Goal: Task Accomplishment & Management: Manage account settings

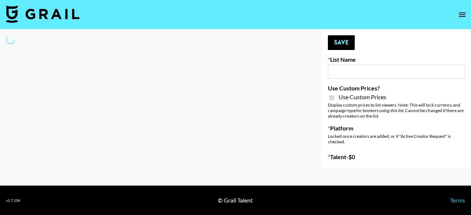
type input "HaruHaru Wonder 15/10"
checkbox input "true"
select select "Brand"
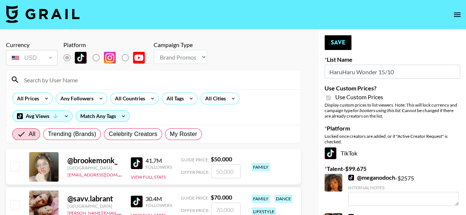
click at [132, 84] on input at bounding box center [158, 80] width 277 height 12
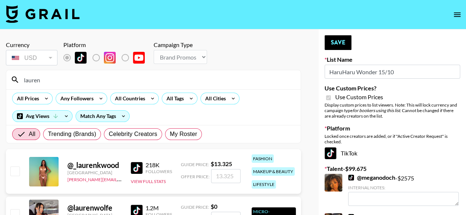
type input "laurencame"
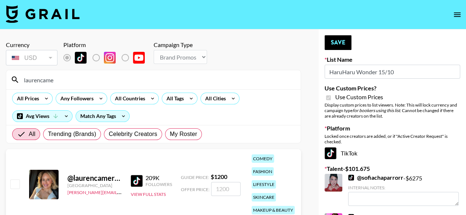
click at [221, 190] on input "number" at bounding box center [225, 189] width 29 height 14
click at [14, 185] on input "checkbox" at bounding box center [14, 184] width 9 height 9
checkbox input "true"
click at [220, 188] on input "1200" at bounding box center [225, 189] width 29 height 14
type input "1500"
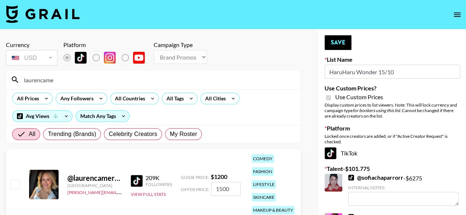
checkbox input "false"
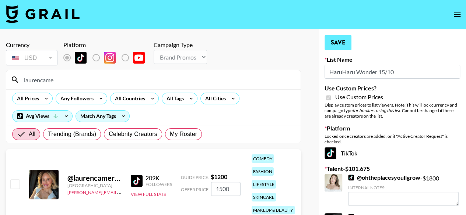
type input "1500"
click at [329, 45] on button "Save" at bounding box center [338, 42] width 27 height 15
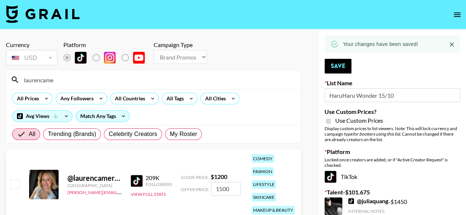
click at [127, 78] on input "laurencame" at bounding box center [158, 80] width 277 height 12
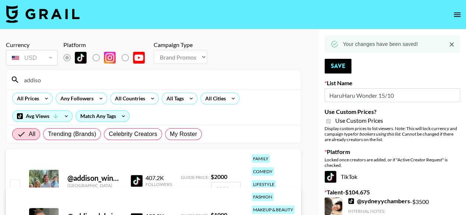
type input "addiso"
click at [14, 182] on input "checkbox" at bounding box center [14, 184] width 9 height 9
checkbox input "true"
type input "2000"
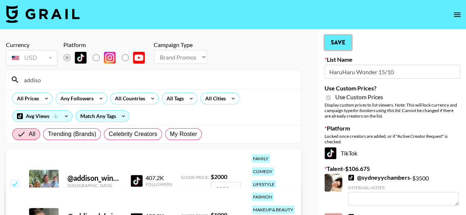
click at [328, 41] on button "Save" at bounding box center [338, 42] width 27 height 15
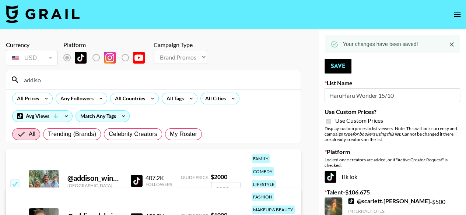
click at [100, 80] on input "addiso" at bounding box center [158, 80] width 277 height 12
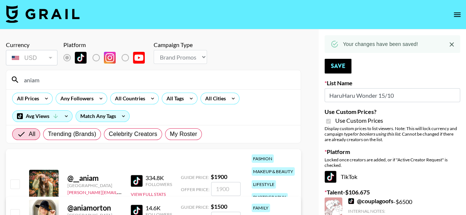
type input "aniam"
click at [17, 182] on input "checkbox" at bounding box center [14, 184] width 9 height 9
checkbox input "true"
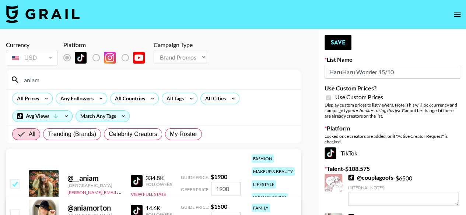
drag, startPoint x: 236, startPoint y: 188, endPoint x: 173, endPoint y: 189, distance: 63.0
click at [173, 189] on div "@ __aniam United States cindy.corujo@grail-talent.com 334.8K Followers View Ful…" at bounding box center [153, 185] width 295 height 70
type input "2"
checkbox input "true"
type input "2500"
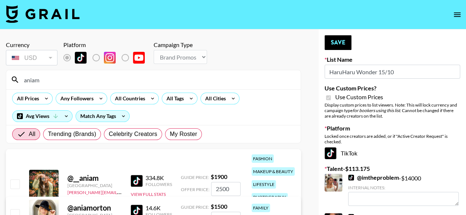
checkbox input "true"
type input "2400"
checkbox input "false"
type input "2400"
click at [341, 46] on button "Save" at bounding box center [338, 42] width 27 height 15
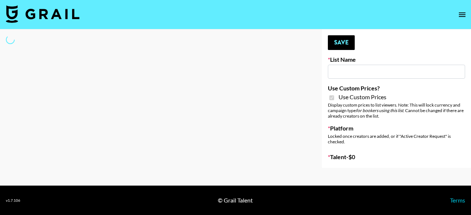
type input "Walmart Fashion"
checkbox input "true"
select select "Brand"
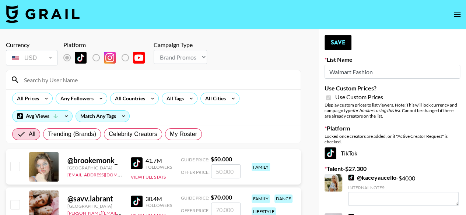
click at [104, 80] on input at bounding box center [158, 80] width 277 height 12
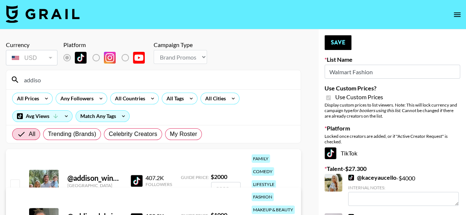
type input "addiso"
click at [14, 180] on input "checkbox" at bounding box center [14, 184] width 9 height 9
checkbox input "true"
type input "2000"
click at [333, 43] on button "Save" at bounding box center [338, 42] width 27 height 15
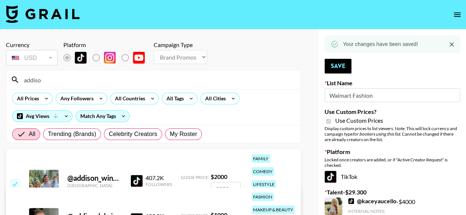
drag, startPoint x: 106, startPoint y: 80, endPoint x: 0, endPoint y: 80, distance: 106.1
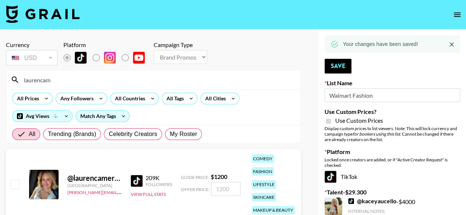
type input "laurencam"
click at [18, 186] on input "checkbox" at bounding box center [14, 184] width 9 height 9
checkbox input "true"
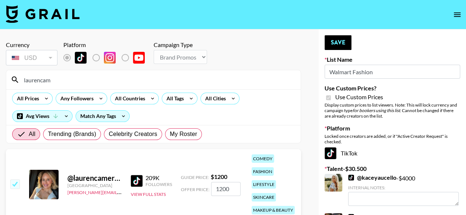
click at [221, 188] on input "1200" at bounding box center [225, 189] width 29 height 14
type input "1500"
click at [339, 42] on button "Save" at bounding box center [338, 42] width 27 height 15
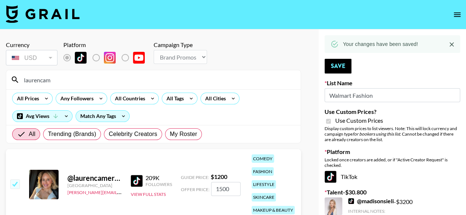
drag, startPoint x: 127, startPoint y: 78, endPoint x: 0, endPoint y: 78, distance: 127.4
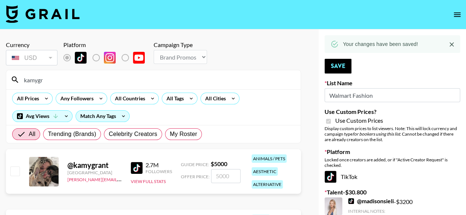
type input "kamygr"
click at [12, 173] on input "checkbox" at bounding box center [14, 171] width 9 height 9
checkbox input "true"
type input "5000"
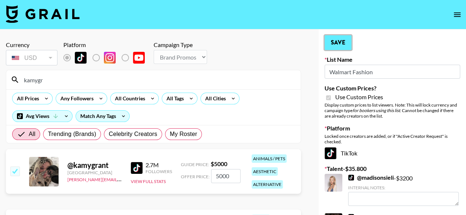
click at [327, 48] on button "Save" at bounding box center [338, 42] width 27 height 15
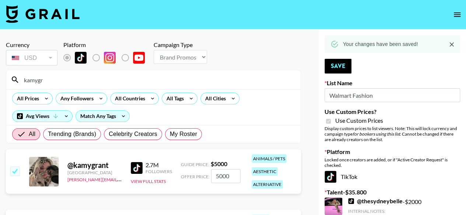
click at [97, 85] on input "kamygr" at bounding box center [158, 80] width 277 height 12
drag, startPoint x: 97, startPoint y: 85, endPoint x: 0, endPoint y: 80, distance: 96.6
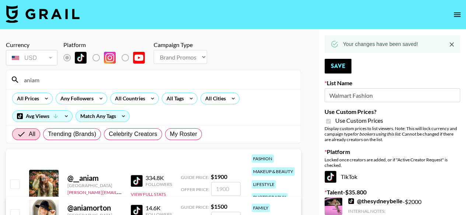
type input "aniam"
click at [18, 186] on input "checkbox" at bounding box center [14, 184] width 9 height 9
checkbox input "true"
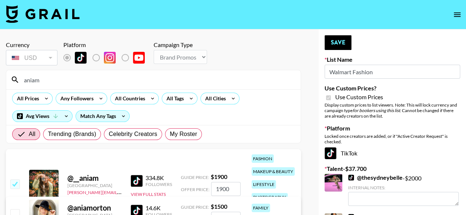
drag, startPoint x: 234, startPoint y: 189, endPoint x: 178, endPoint y: 196, distance: 56.8
click at [178, 196] on div "@ __aniam United States cindy.corujo@grail-talent.com 334.8K Followers View Ful…" at bounding box center [153, 185] width 295 height 70
type input "1"
checkbox input "false"
type input "2"
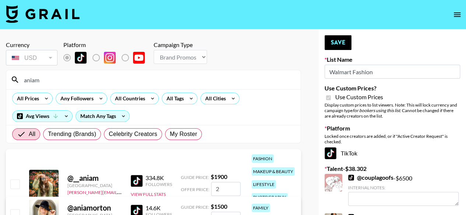
checkbox input "true"
type input "2400"
click at [341, 48] on button "Save" at bounding box center [338, 42] width 27 height 15
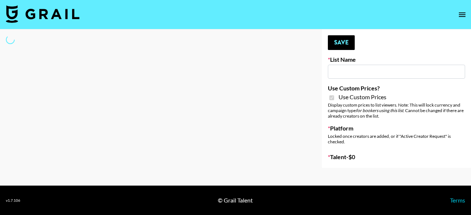
type input "Hot Chocolate Brand - US"
checkbox input "true"
select select "Brand"
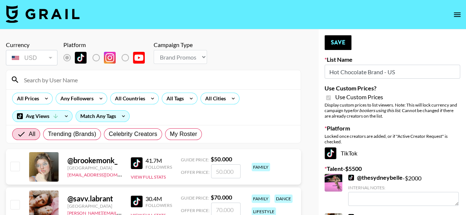
click at [129, 87] on div at bounding box center [153, 79] width 294 height 19
click at [128, 82] on input at bounding box center [158, 80] width 277 height 12
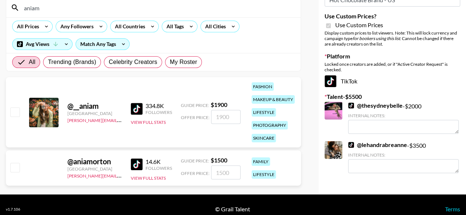
scroll to position [74, 0]
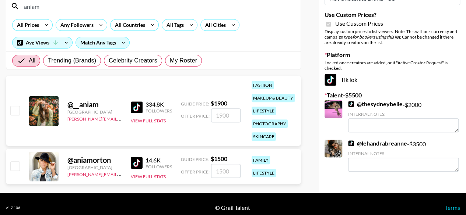
type input "aniam"
click at [17, 110] on input "checkbox" at bounding box center [14, 110] width 9 height 9
checkbox input "true"
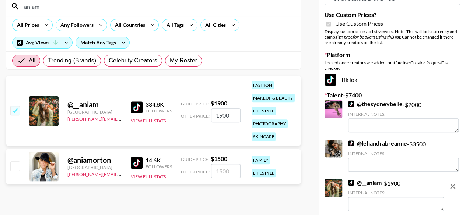
drag, startPoint x: 230, startPoint y: 112, endPoint x: 189, endPoint y: 115, distance: 40.9
click at [189, 115] on div "Offer Price: 1900" at bounding box center [211, 116] width 60 height 14
type input "2400"
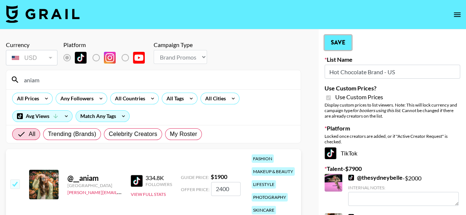
click at [344, 46] on button "Save" at bounding box center [338, 42] width 27 height 15
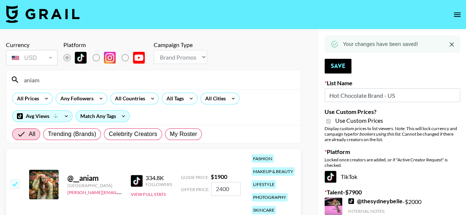
click at [150, 79] on input "aniam" at bounding box center [158, 80] width 277 height 12
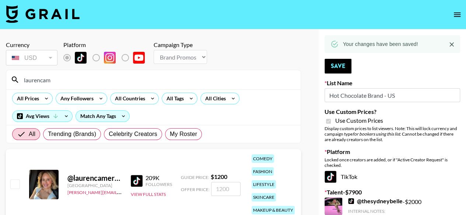
type input "laurencam"
click at [16, 182] on input "checkbox" at bounding box center [14, 184] width 9 height 9
checkbox input "true"
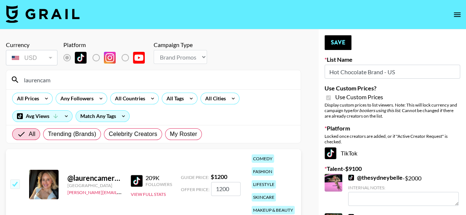
click at [221, 187] on input "1200" at bounding box center [225, 189] width 29 height 14
type input "1500"
click at [329, 43] on button "Save" at bounding box center [338, 42] width 27 height 15
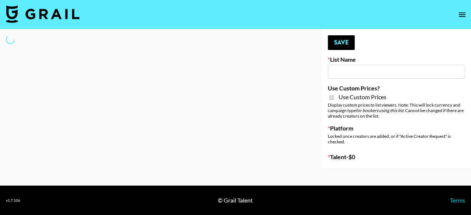
type input "HaruHaru Wonder 15/10"
checkbox input "true"
select select "Brand"
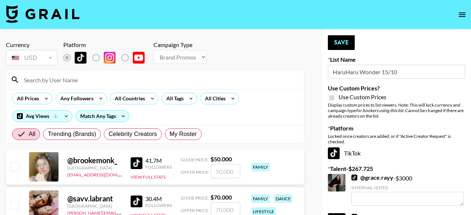
type textarea "Based in [GEOGRAPHIC_DATA]"
type textarea "Based in the [GEOGRAPHIC_DATA]"
type textarea "Based in [GEOGRAPHIC_DATA]"
